Goal: Answer question/provide support: Share knowledge or assist other users

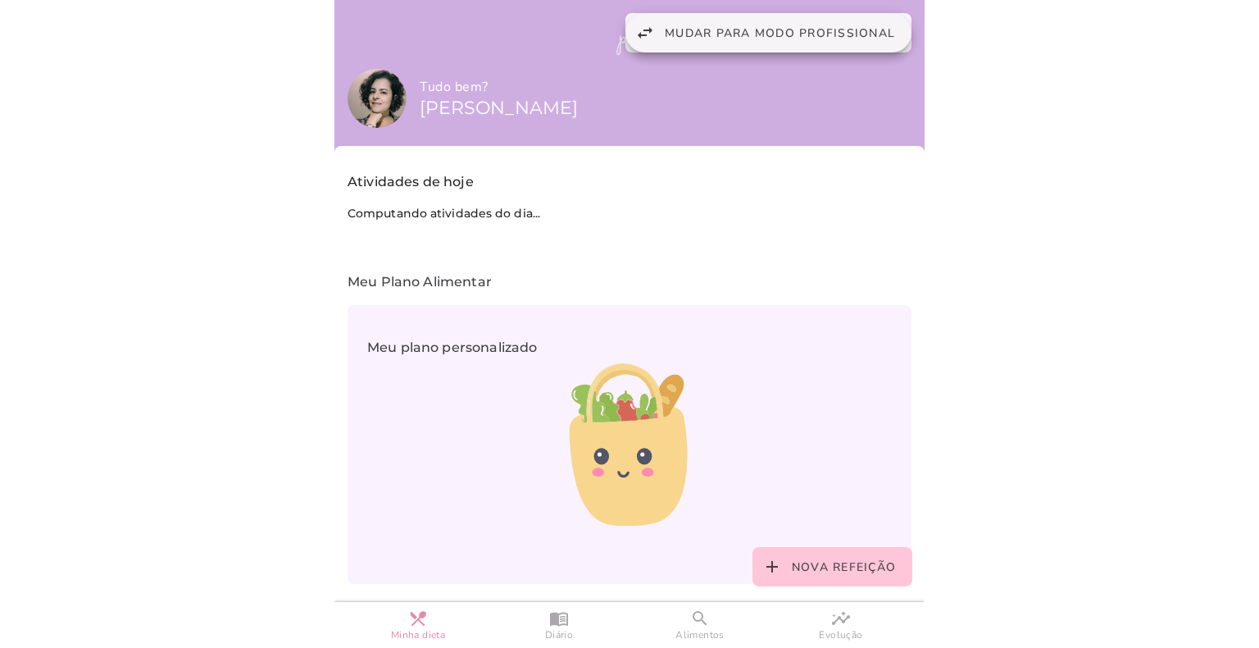
click at [760, 32] on span "Mudar para modo profissional" at bounding box center [780, 33] width 230 height 16
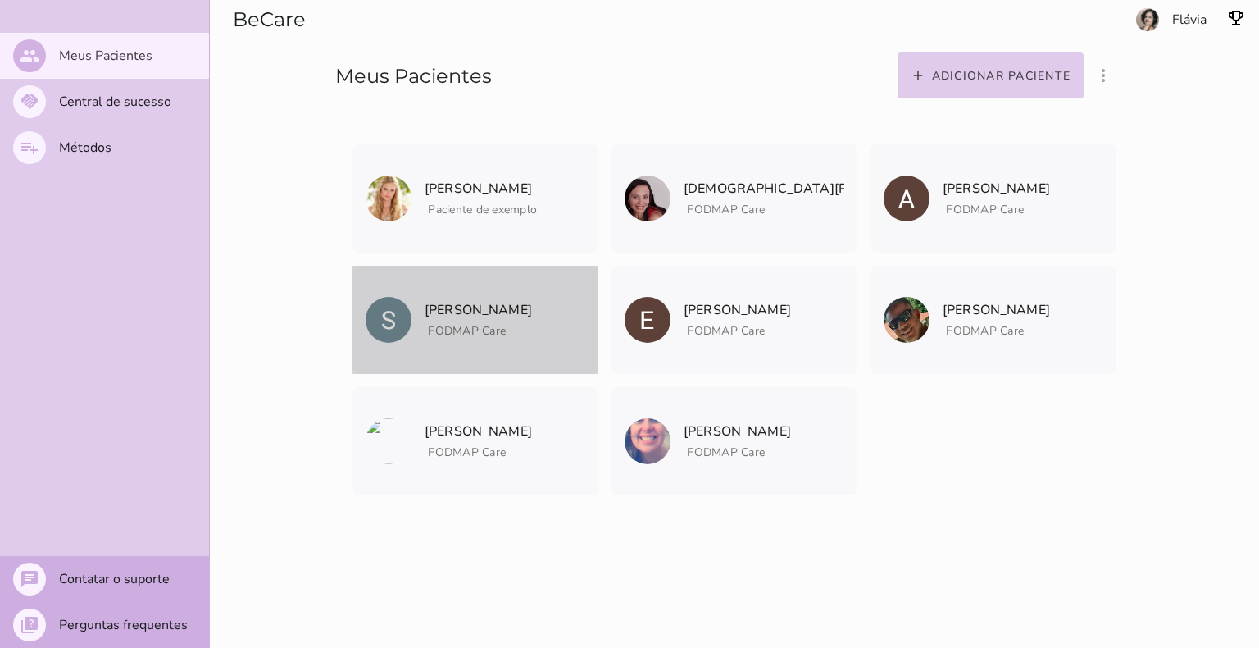
click at [449, 312] on p "[PERSON_NAME]" at bounding box center [478, 309] width 107 height 23
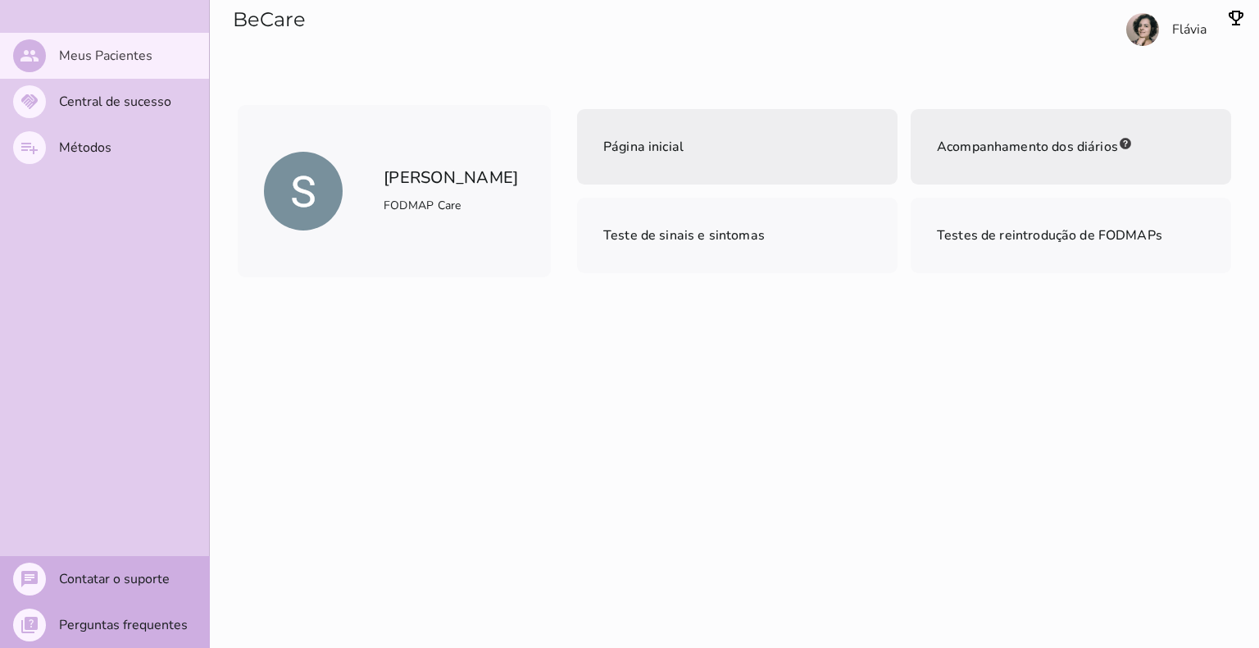
click at [1039, 144] on span "Acompanhamento dos diários" at bounding box center [1027, 147] width 181 height 18
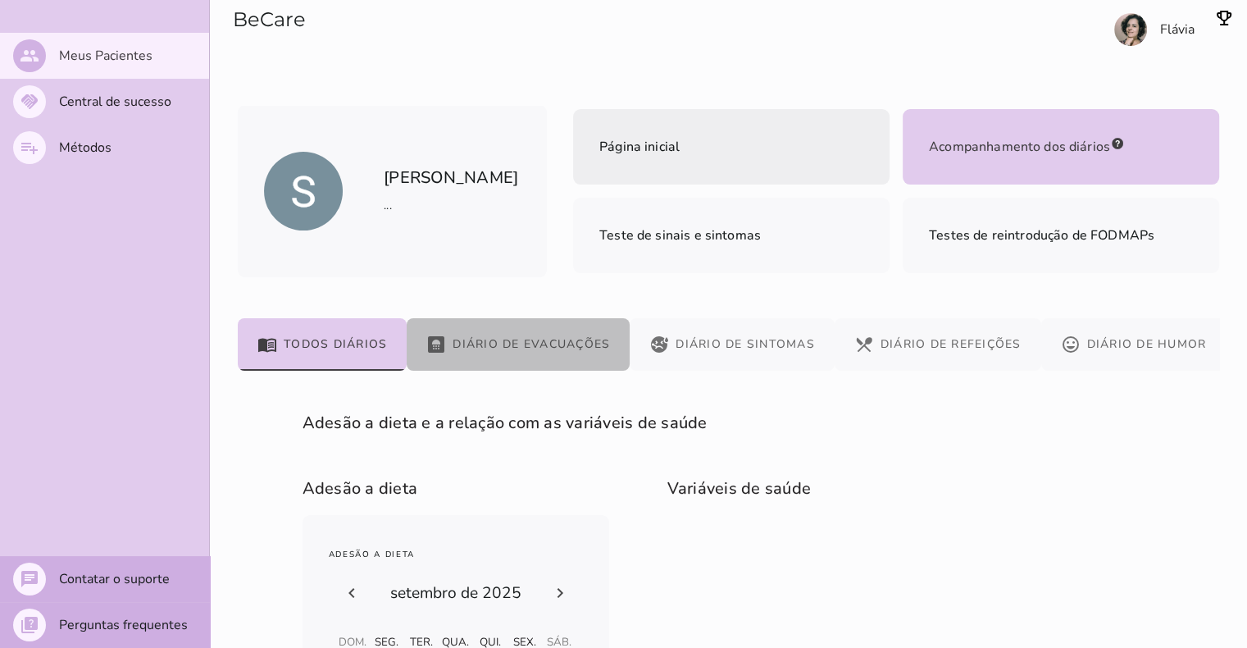
click at [512, 343] on button "bathroom Diário de Evacuações" at bounding box center [518, 344] width 223 height 52
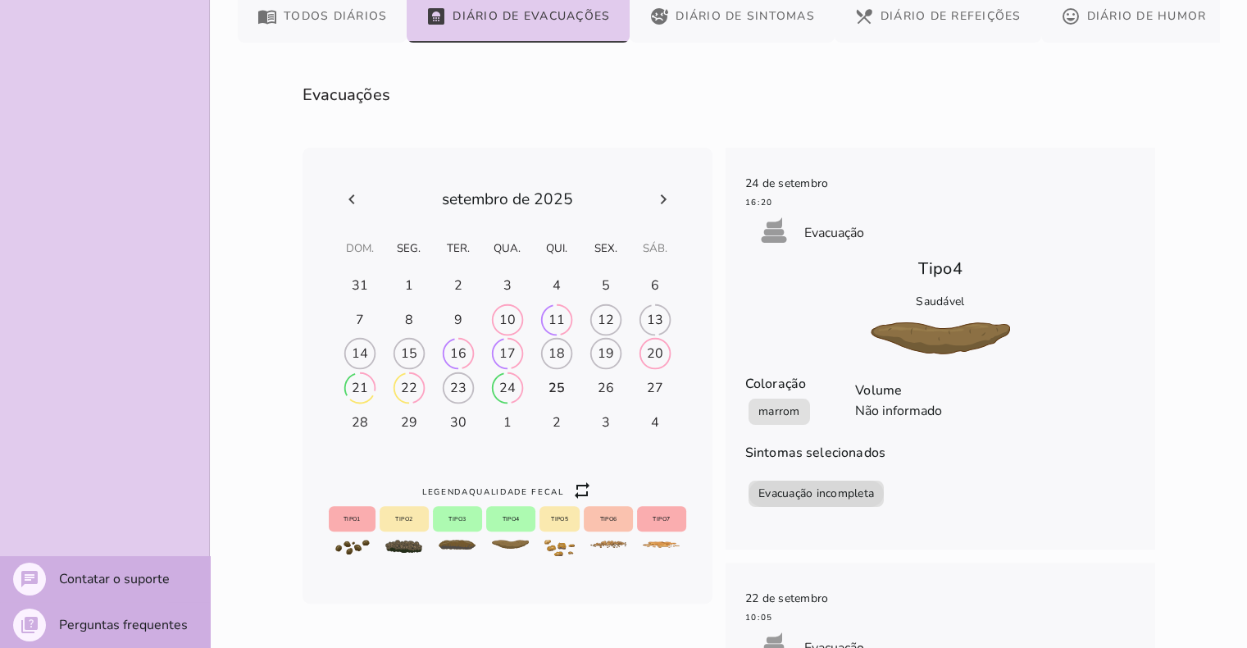
drag, startPoint x: 744, startPoint y: 492, endPoint x: 866, endPoint y: 490, distance: 121.3
click at [866, 490] on div "Evacuação incompleta Evacuação incompleta" at bounding box center [815, 493] width 135 height 26
